Goal: Task Accomplishment & Management: Use online tool/utility

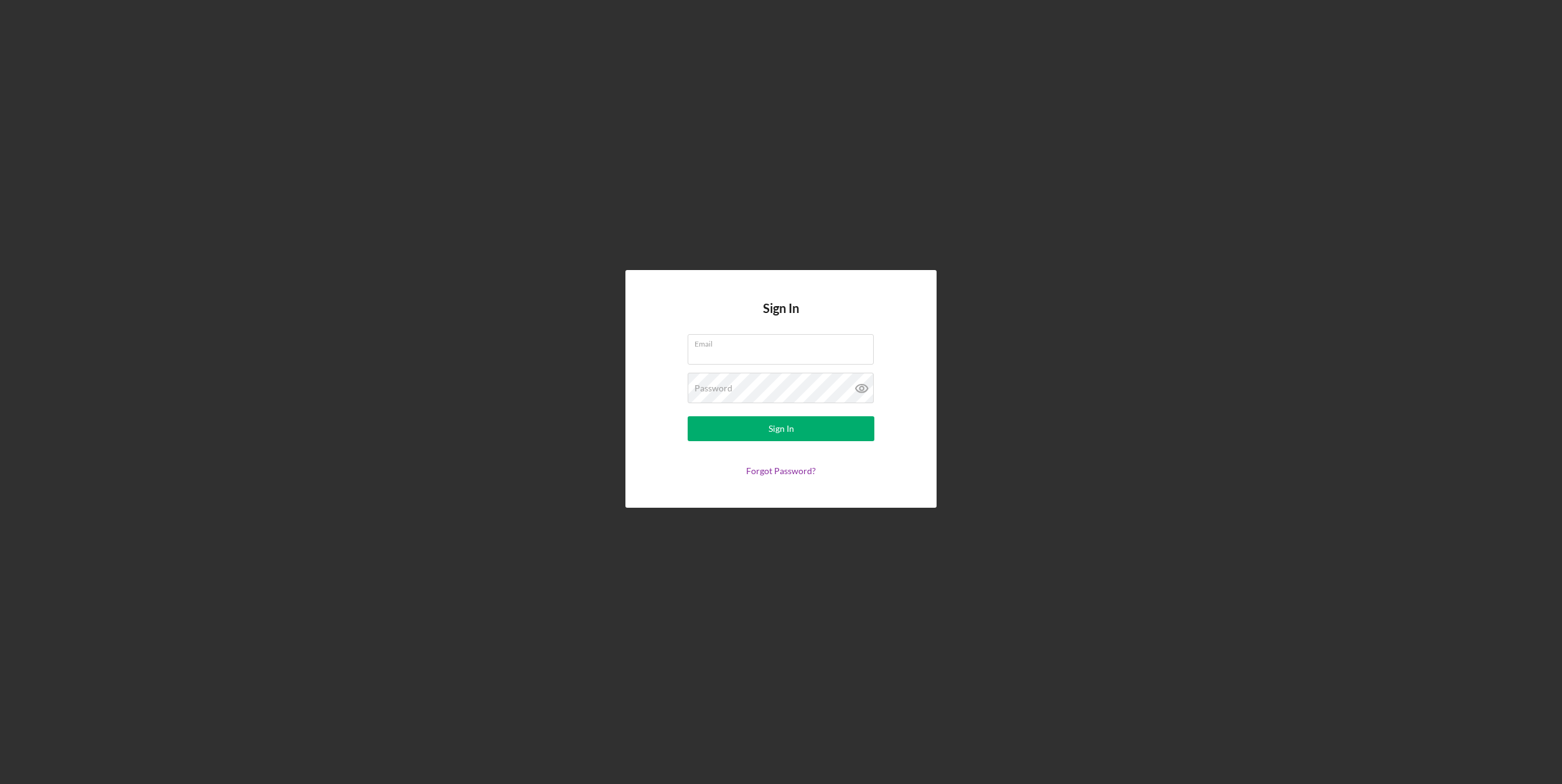
type input "[EMAIL_ADDRESS][DOMAIN_NAME]"
click at [756, 443] on form "Email [EMAIL_ADDRESS][DOMAIN_NAME] Password Sign In Forgot Password?" at bounding box center [781, 405] width 249 height 142
click at [756, 434] on button "Sign In" at bounding box center [781, 429] width 187 height 25
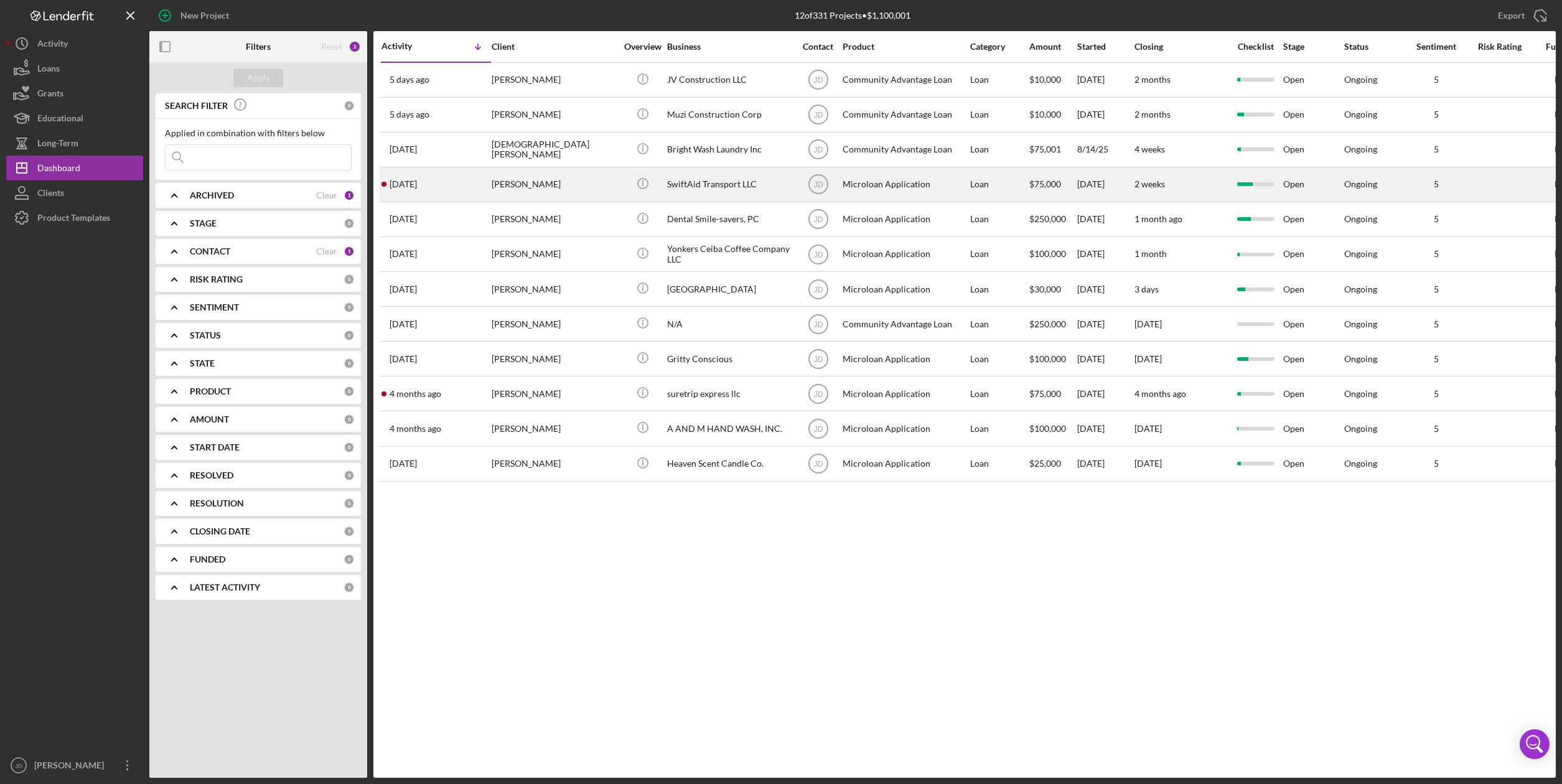
click at [514, 184] on div "[PERSON_NAME]" at bounding box center [553, 185] width 124 height 33
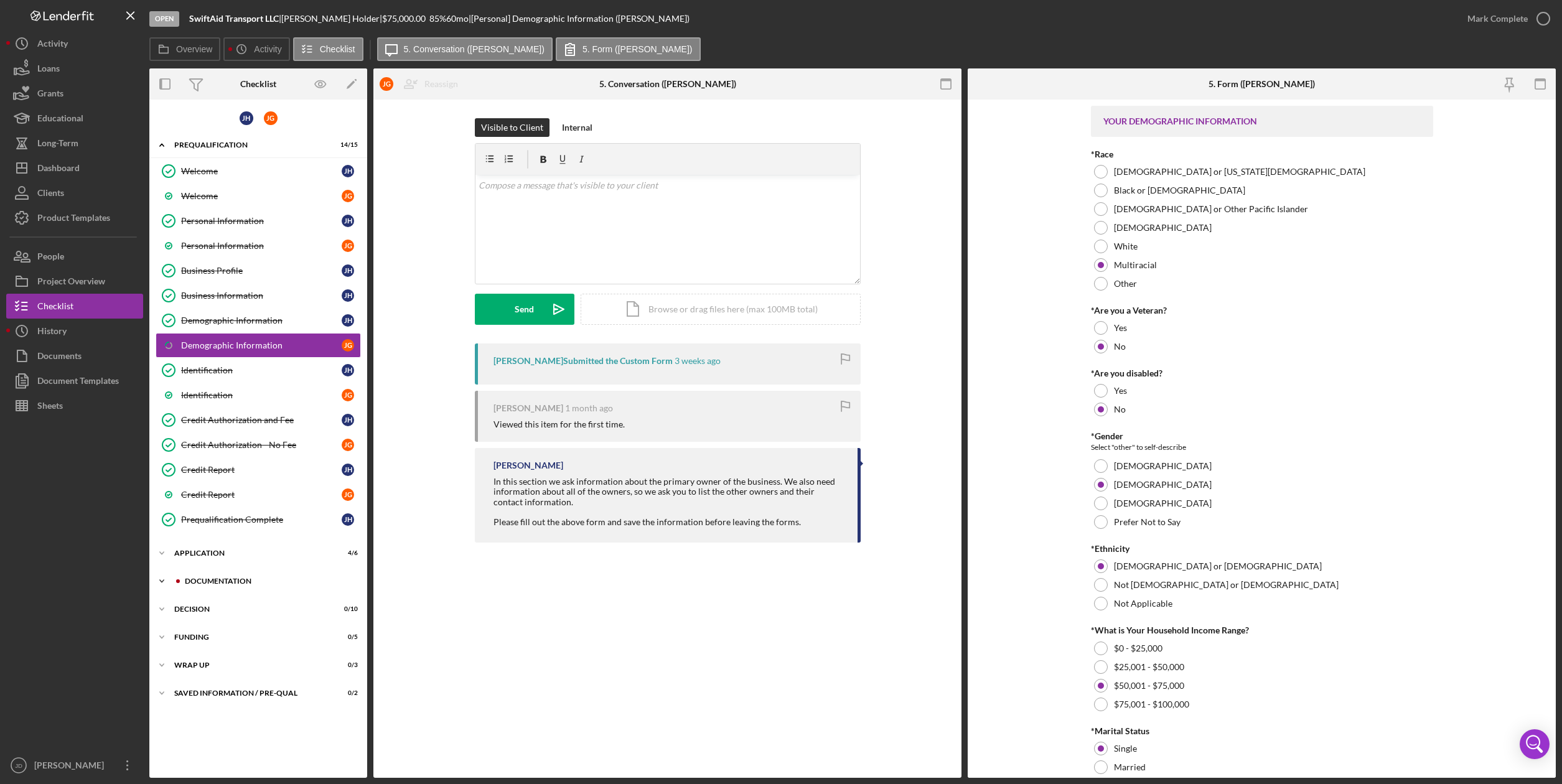
click at [219, 578] on div "Documentation" at bounding box center [268, 581] width 167 height 8
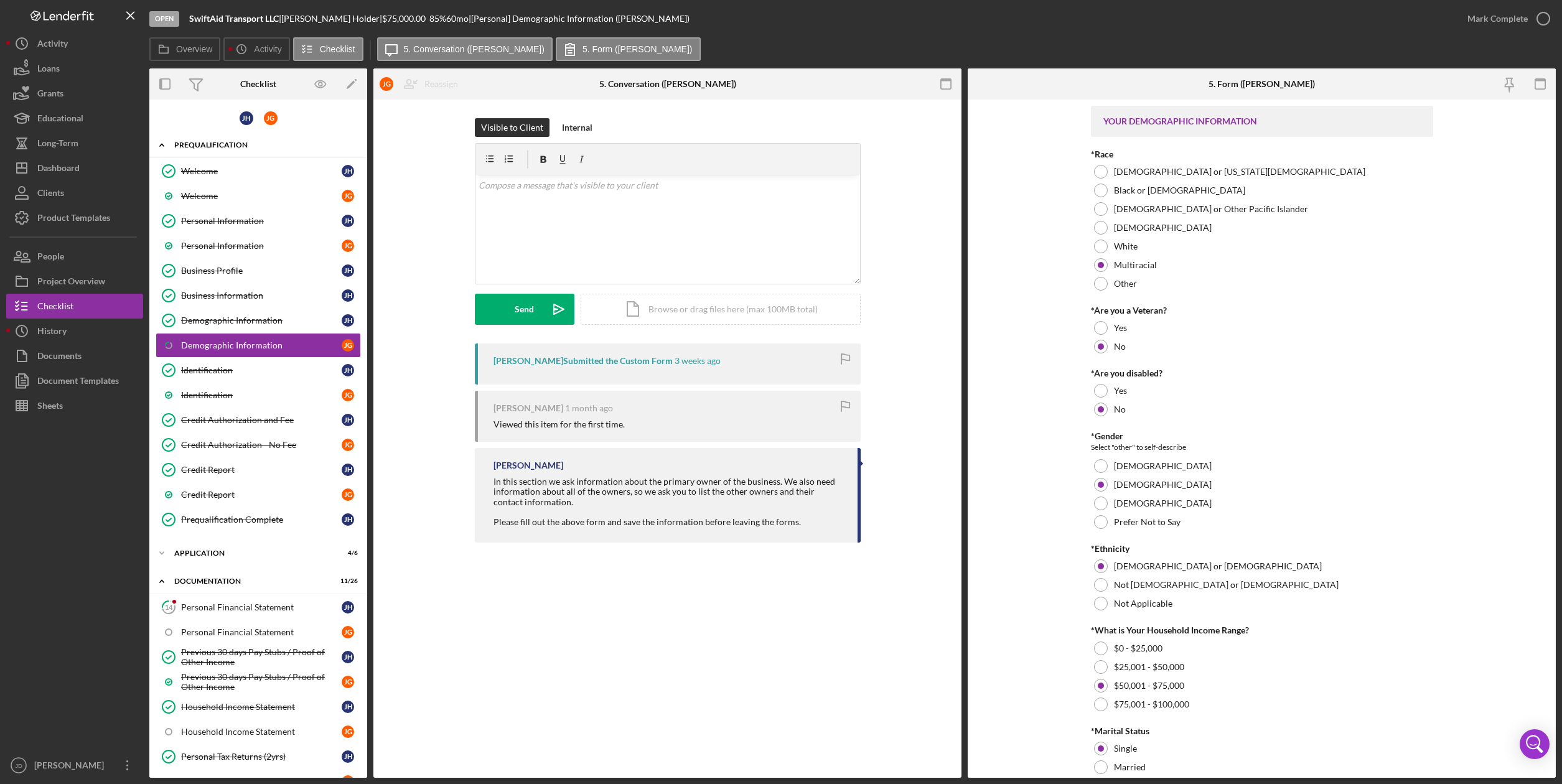
click at [164, 144] on icon "Icon/Expander" at bounding box center [162, 145] width 25 height 25
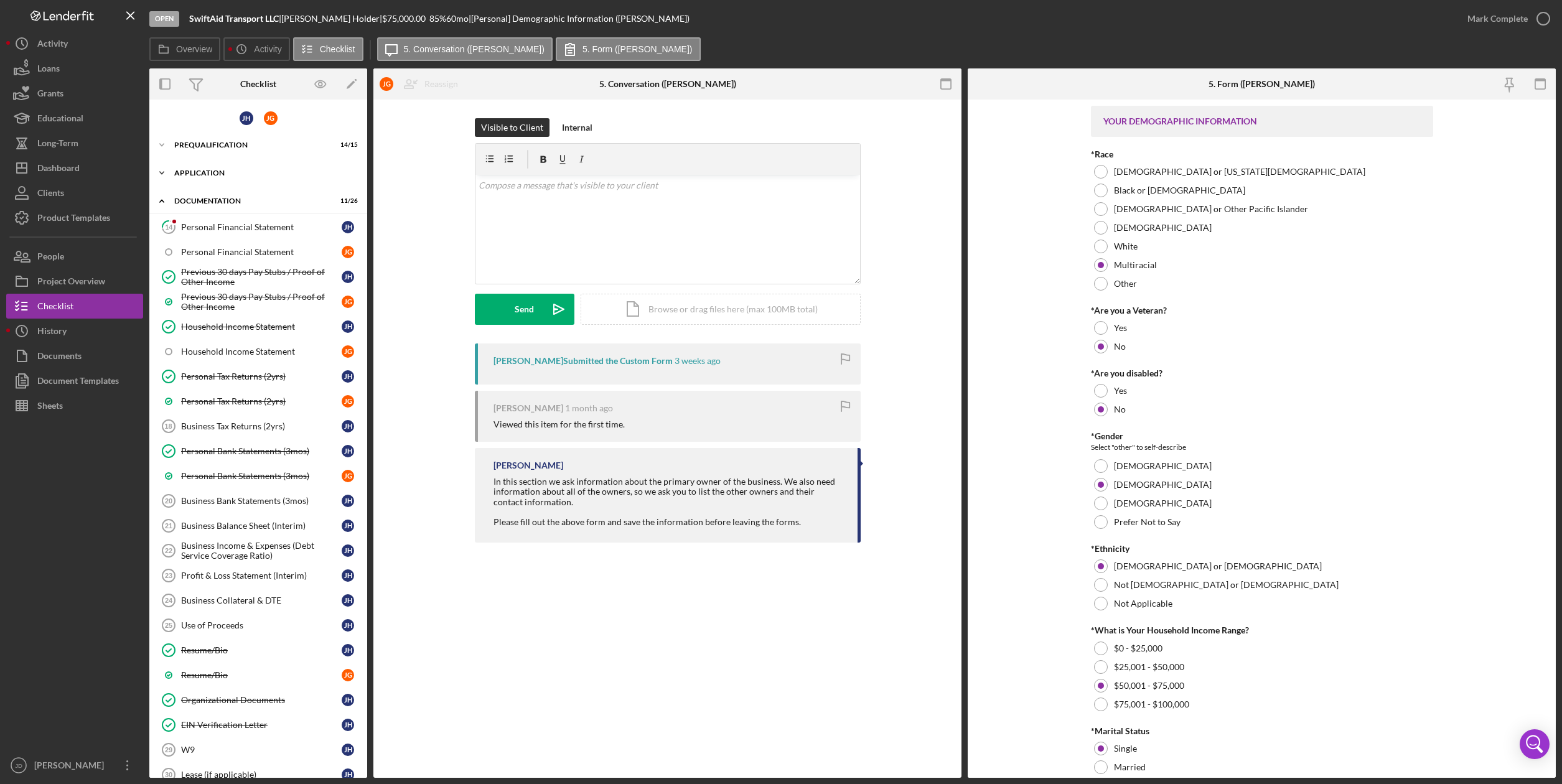
drag, startPoint x: 162, startPoint y: 200, endPoint x: 160, endPoint y: 183, distance: 17.1
click at [162, 200] on polyline at bounding box center [161, 201] width 3 height 3
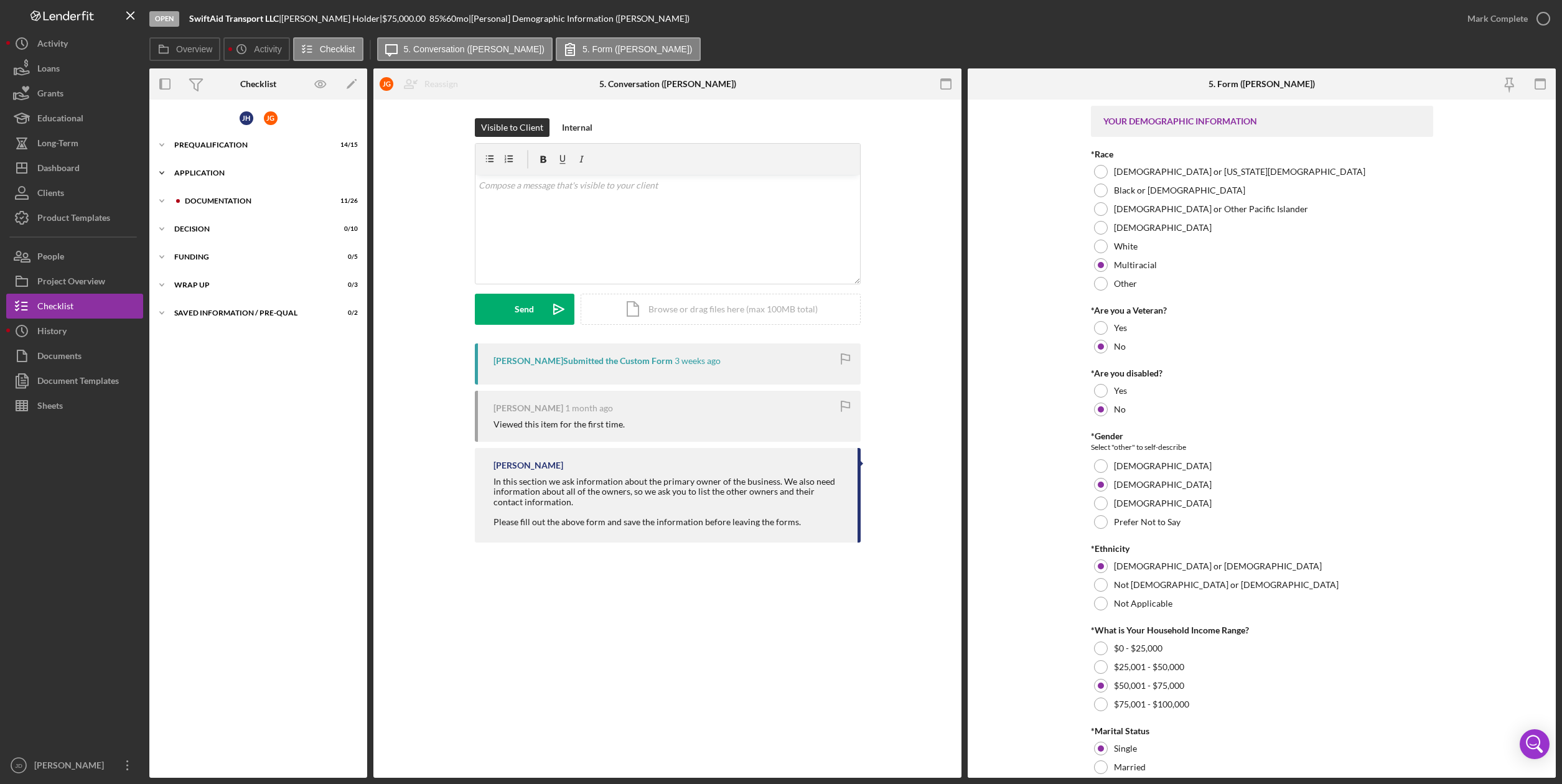
click at [162, 169] on icon "Icon/Expander" at bounding box center [162, 173] width 25 height 25
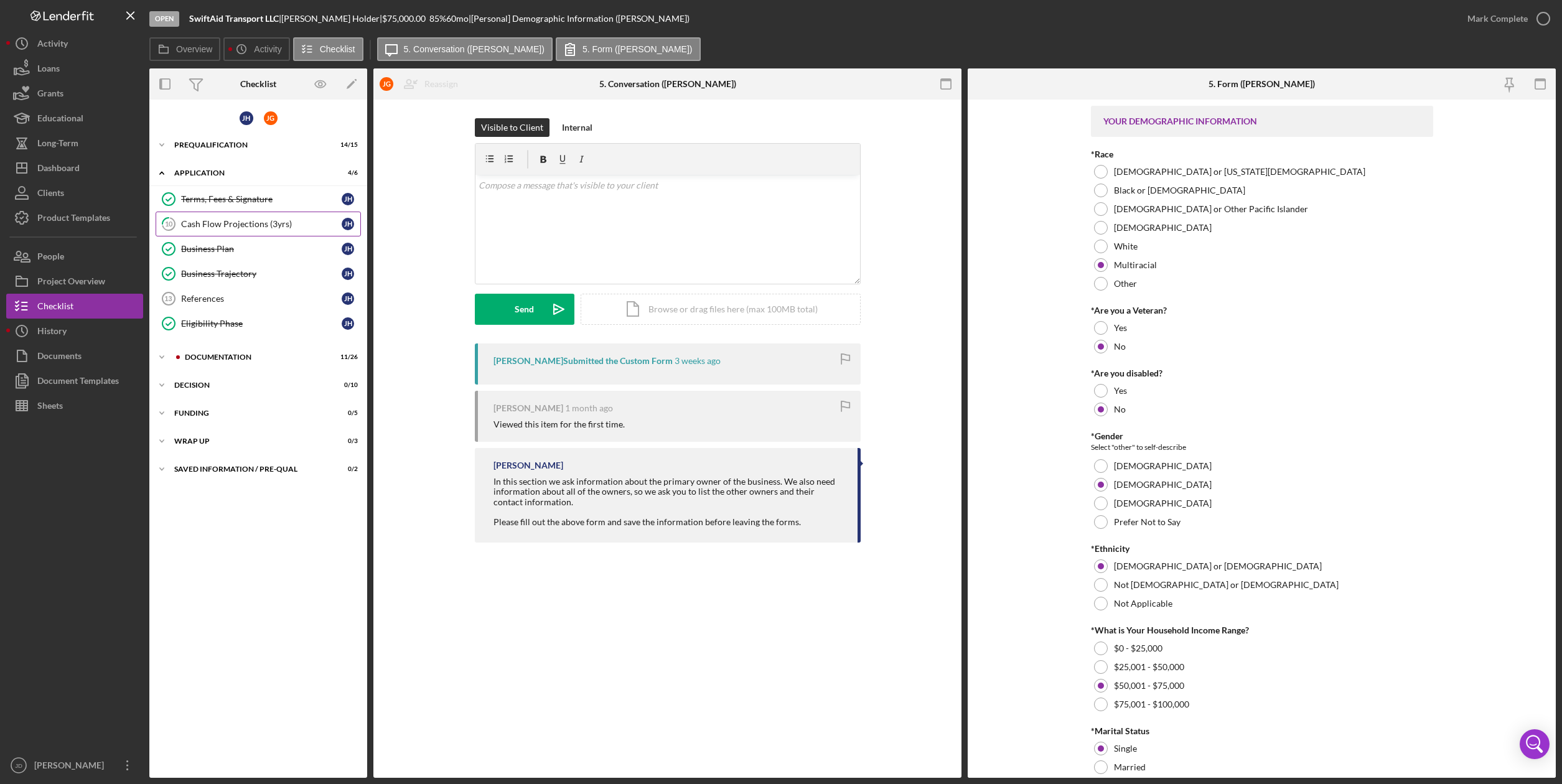
click at [225, 220] on div "Cash Flow Projections (3yrs)" at bounding box center [261, 224] width 160 height 10
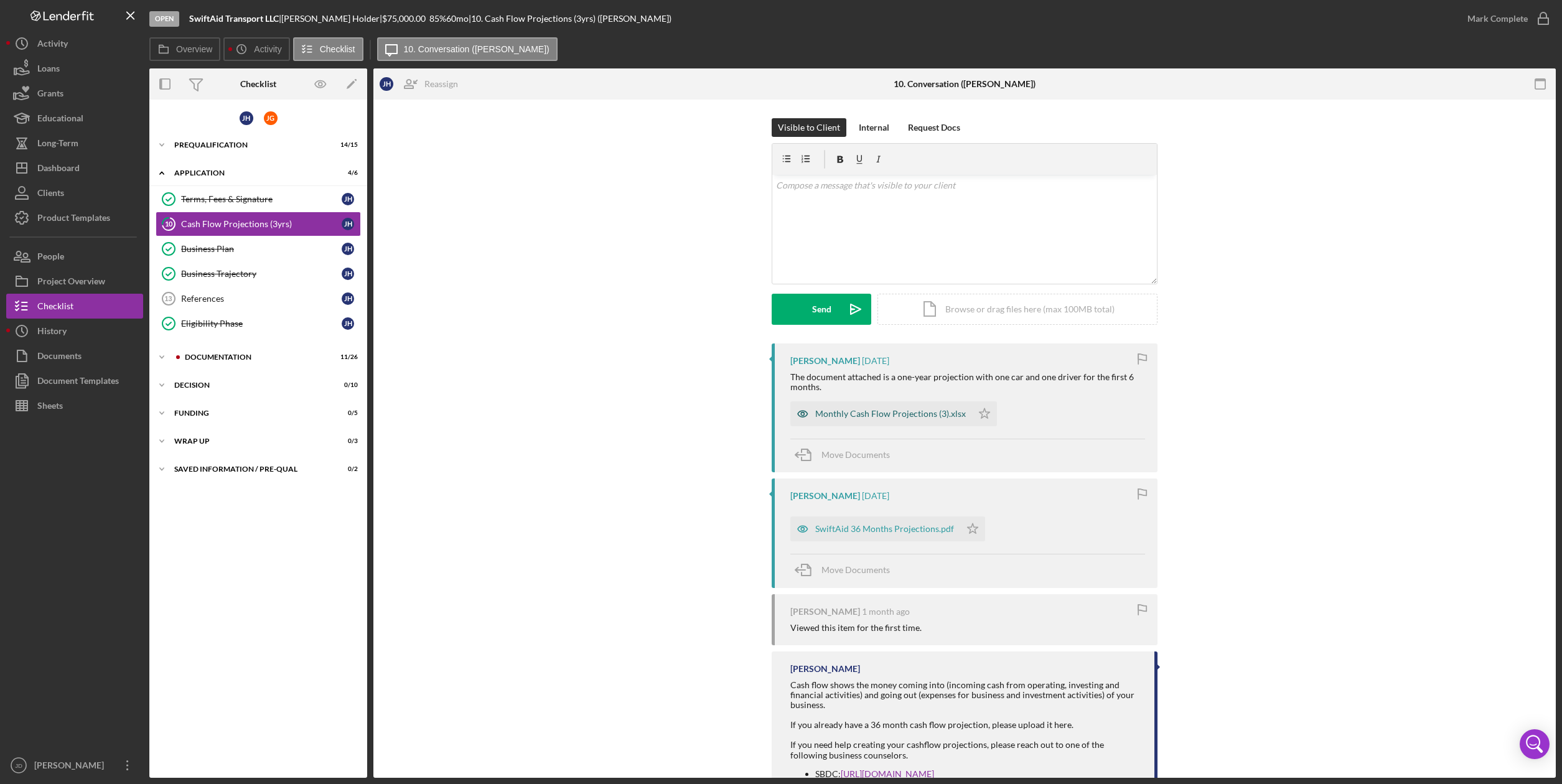
click at [917, 410] on div "Monthly Cash Flow Projections (3).xlsx" at bounding box center [890, 414] width 151 height 10
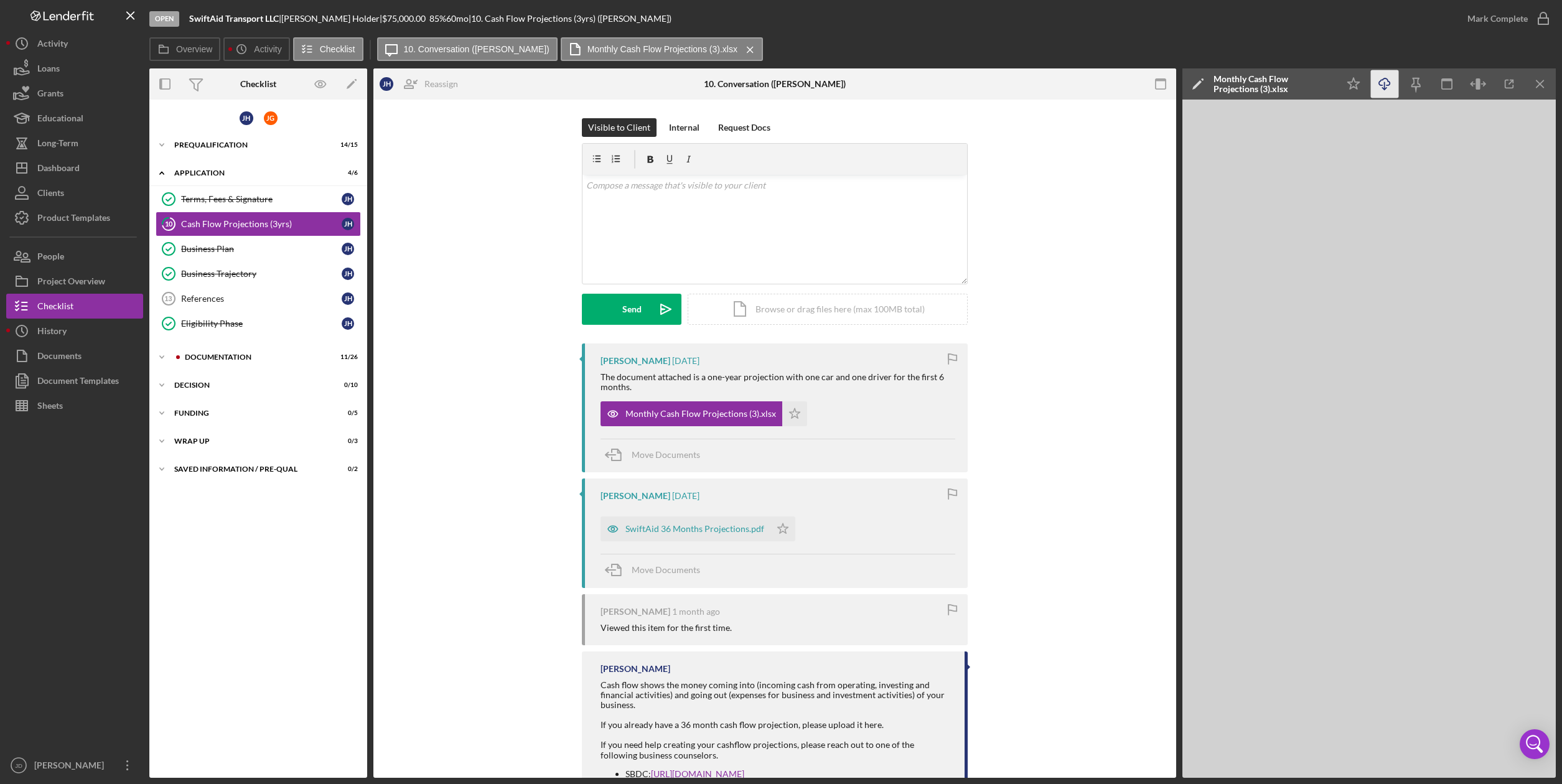
click at [1390, 87] on icon "Icon/Download" at bounding box center [1385, 84] width 28 height 28
